Goal: Information Seeking & Learning: Learn about a topic

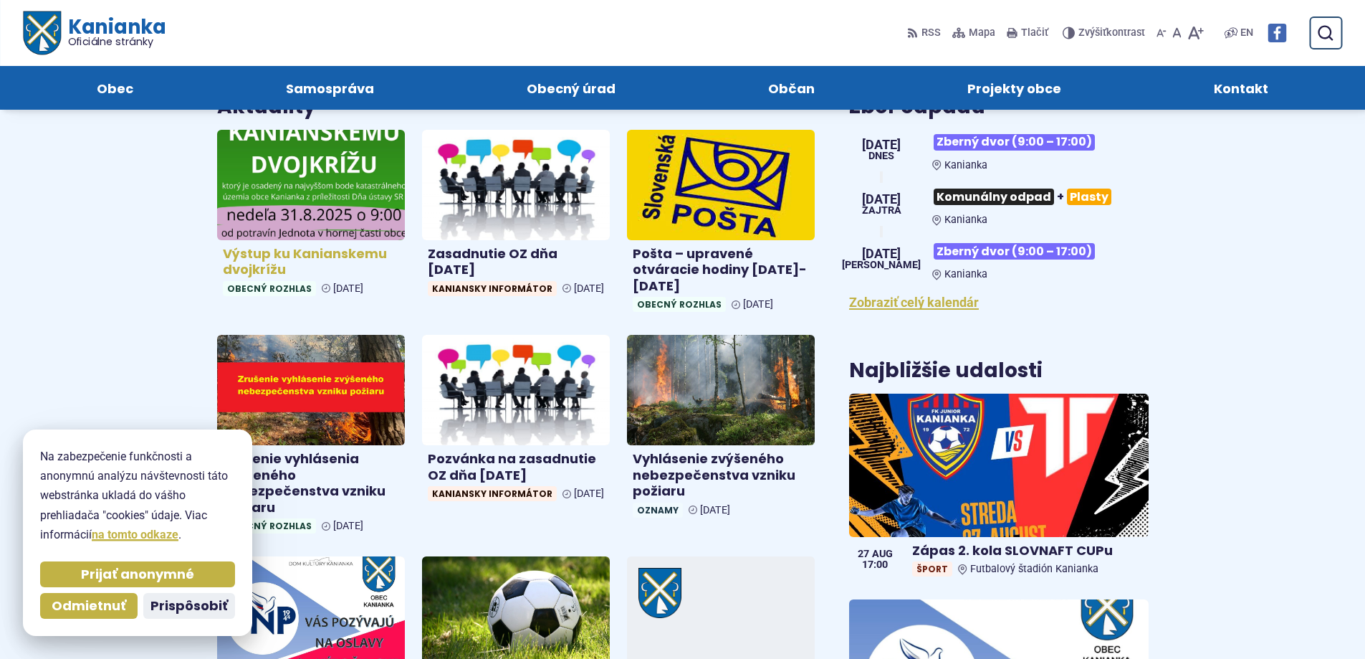
scroll to position [358, 0]
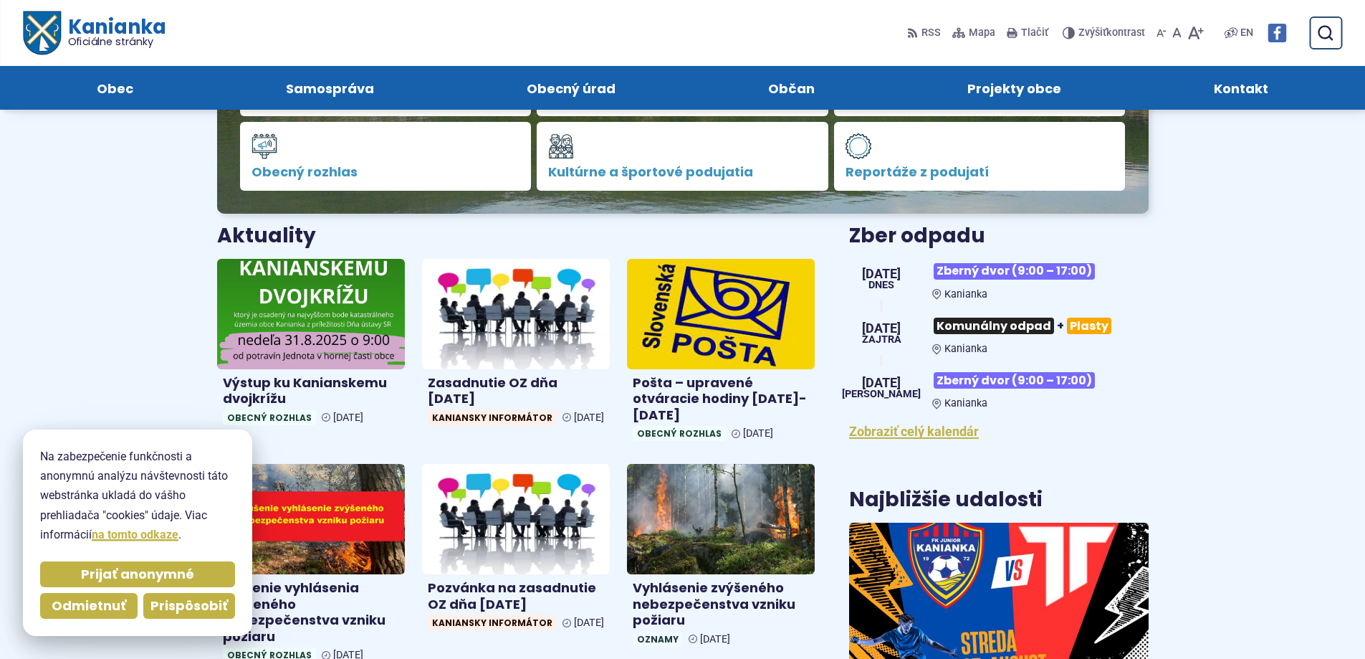
click at [176, 598] on span "Prispôsobiť" at bounding box center [188, 606] width 77 height 16
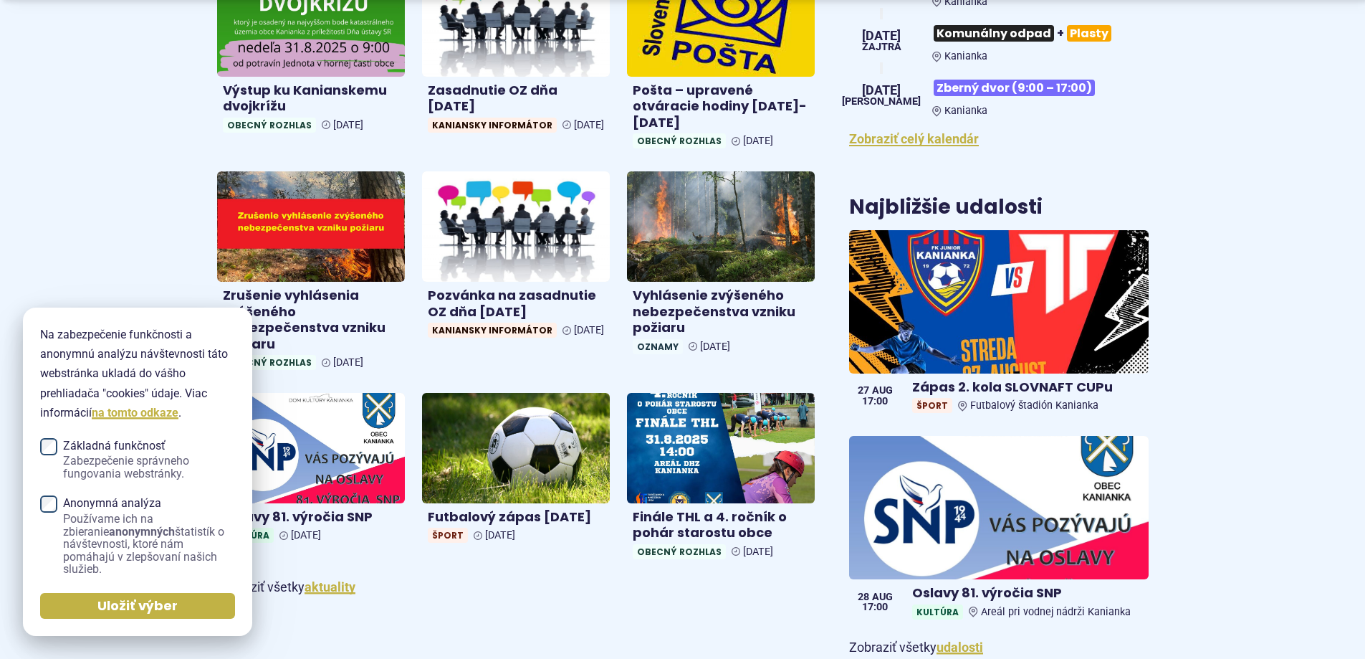
scroll to position [932, 0]
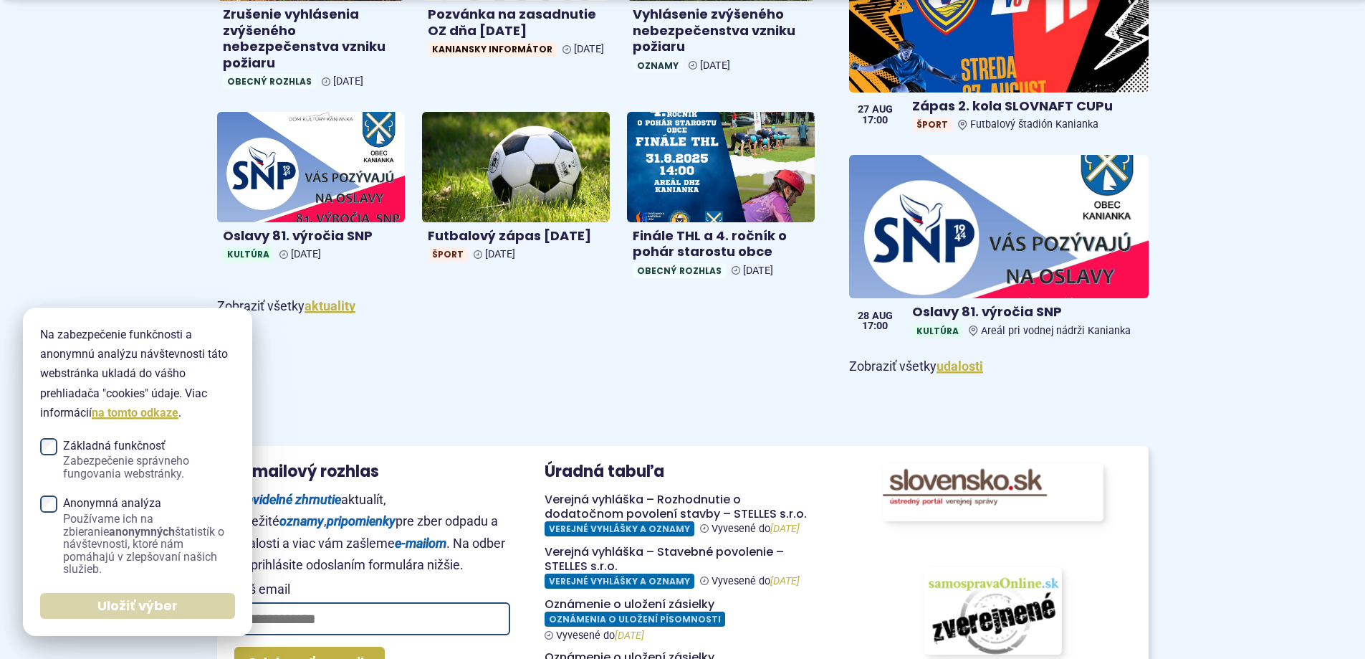
click at [118, 616] on button "Uložiť výber" at bounding box center [137, 606] width 195 height 26
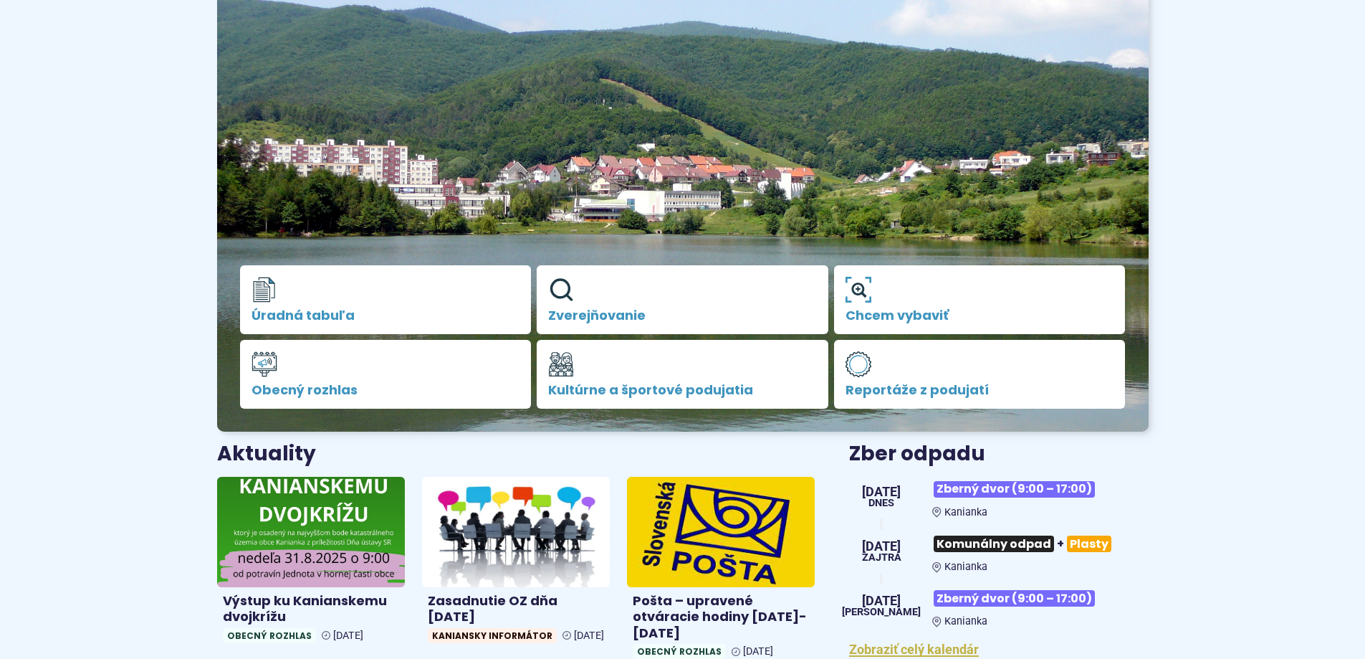
scroll to position [0, 0]
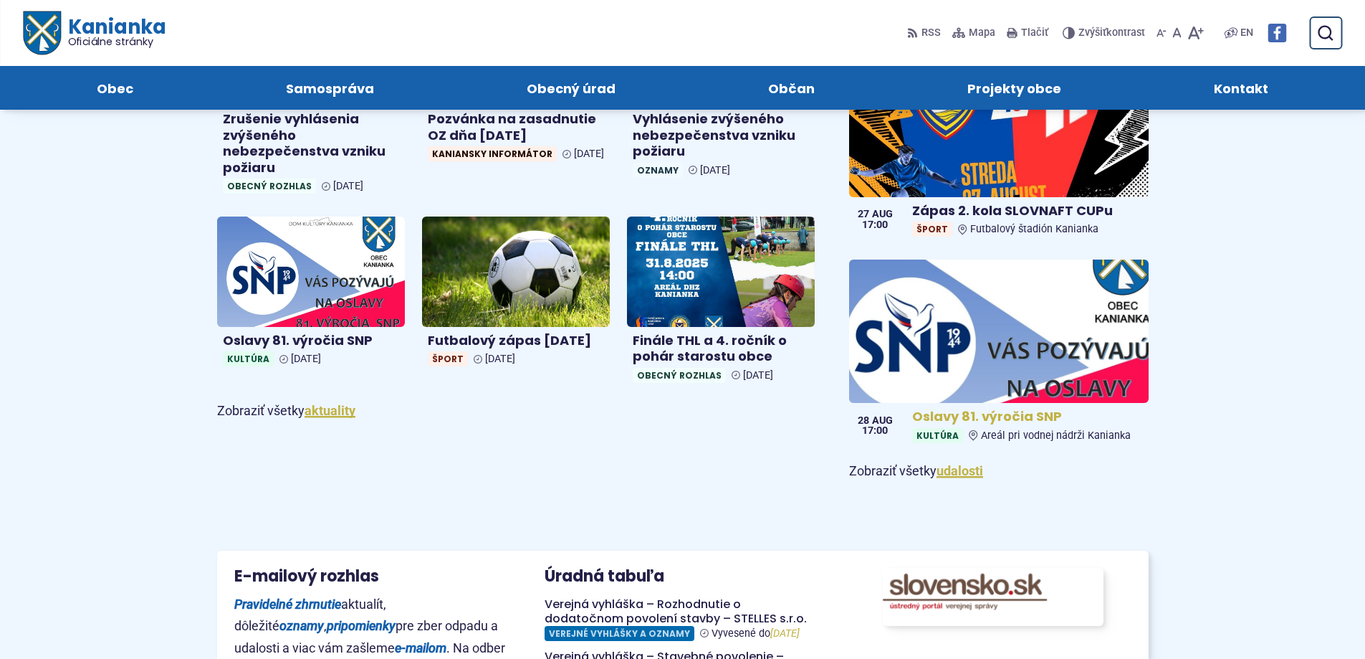
scroll to position [717, 0]
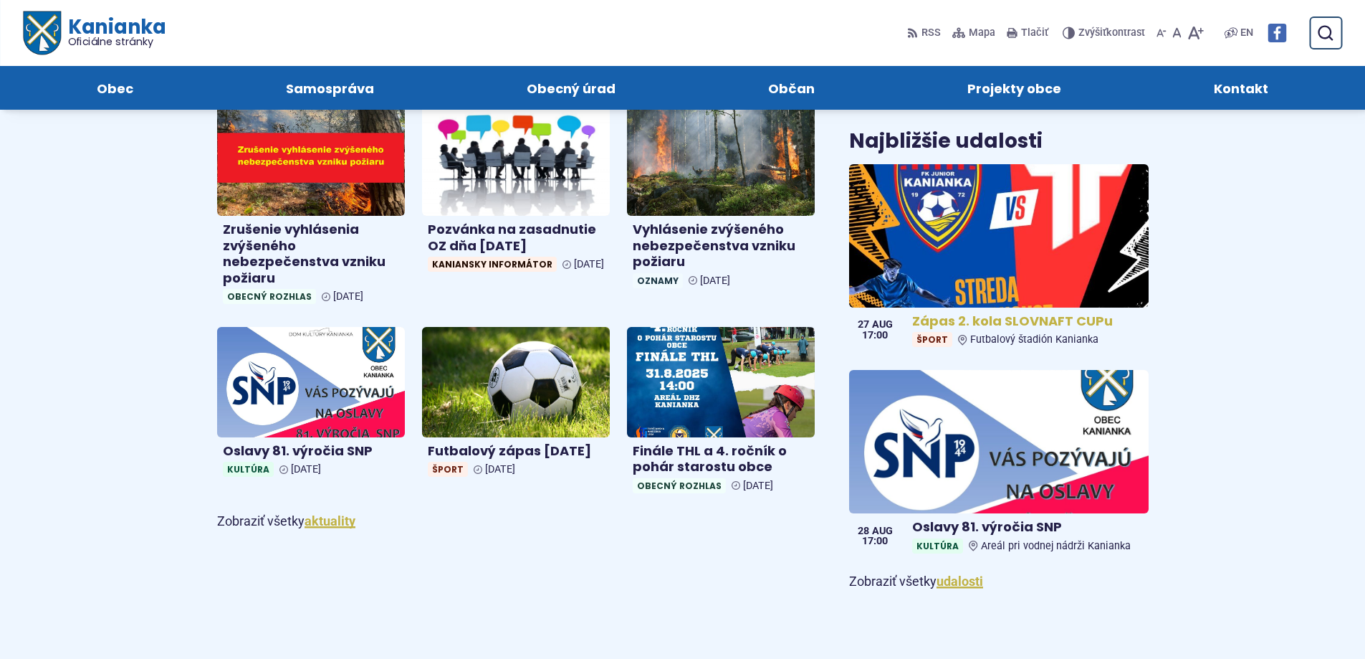
click at [1021, 215] on img at bounding box center [999, 235] width 344 height 165
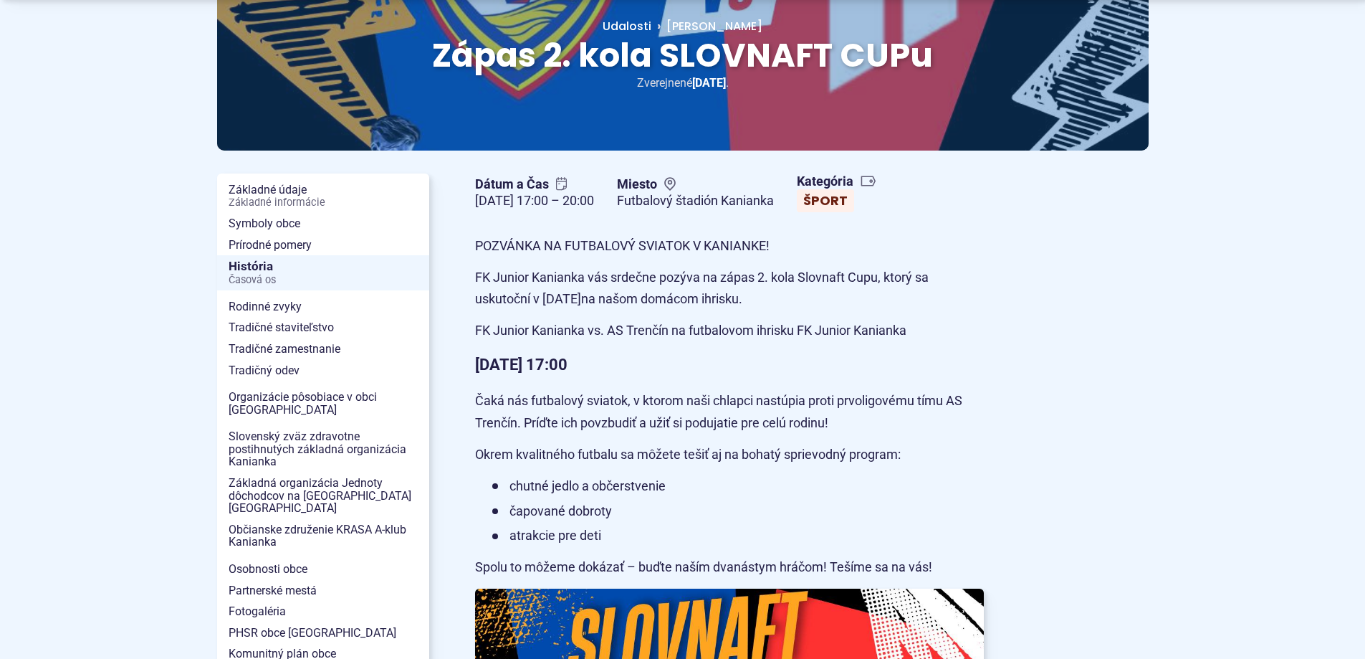
scroll to position [287, 0]
